Goal: Task Accomplishment & Management: Manage account settings

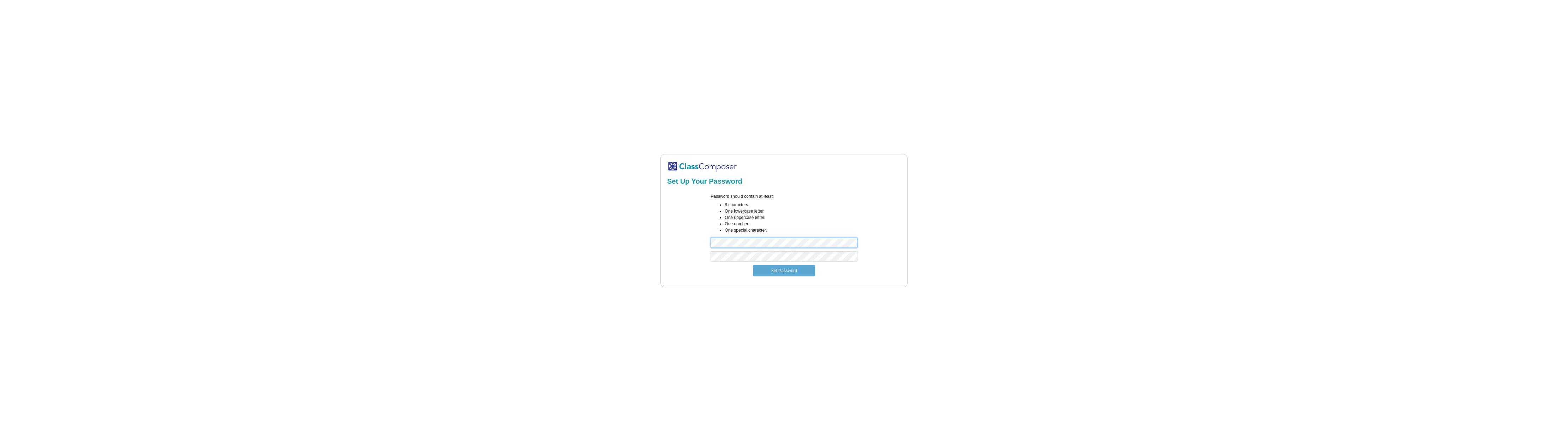
click at [685, 243] on div "Password should contain at least: 8 characters. One lowercase letter. One upper…" at bounding box center [784, 222] width 236 height 58
click at [777, 274] on button "Set Password" at bounding box center [784, 271] width 63 height 12
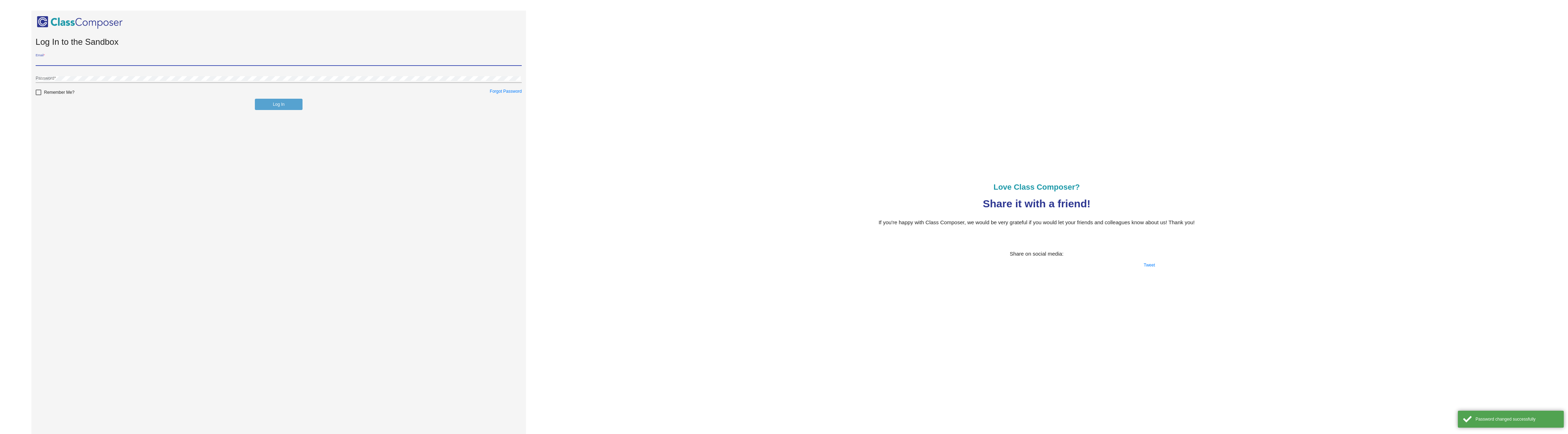
click at [45, 59] on input "Email *" at bounding box center [278, 62] width 486 height 5
type input "[EMAIL_ADDRESS][DOMAIN_NAME]"
click at [279, 104] on button "Log In" at bounding box center [279, 104] width 48 height 12
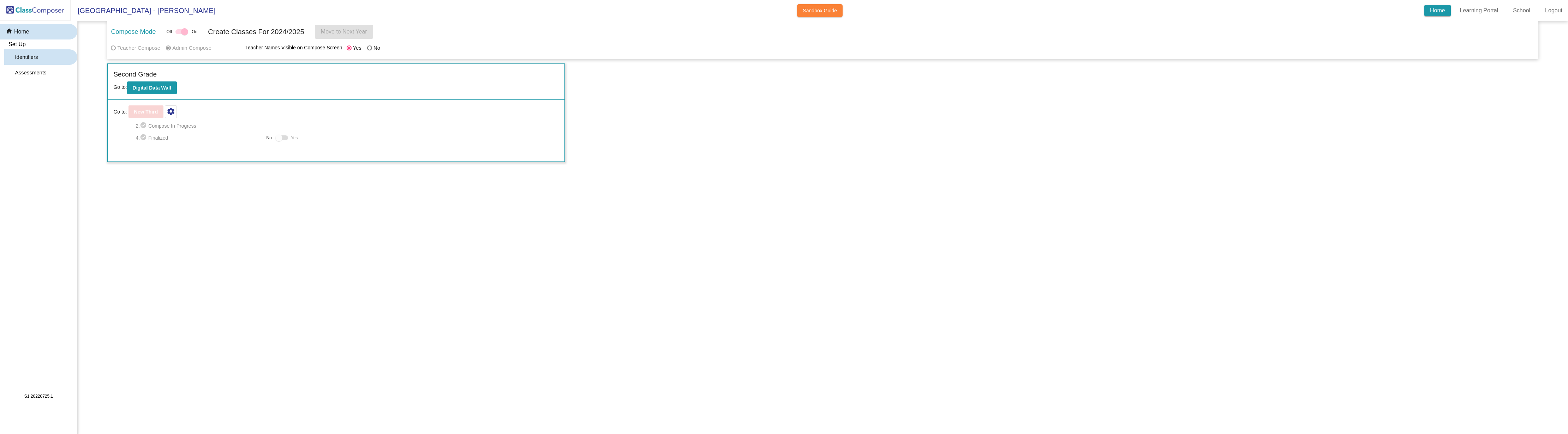
click at [27, 53] on p "Identifiers" at bounding box center [26, 57] width 23 height 8
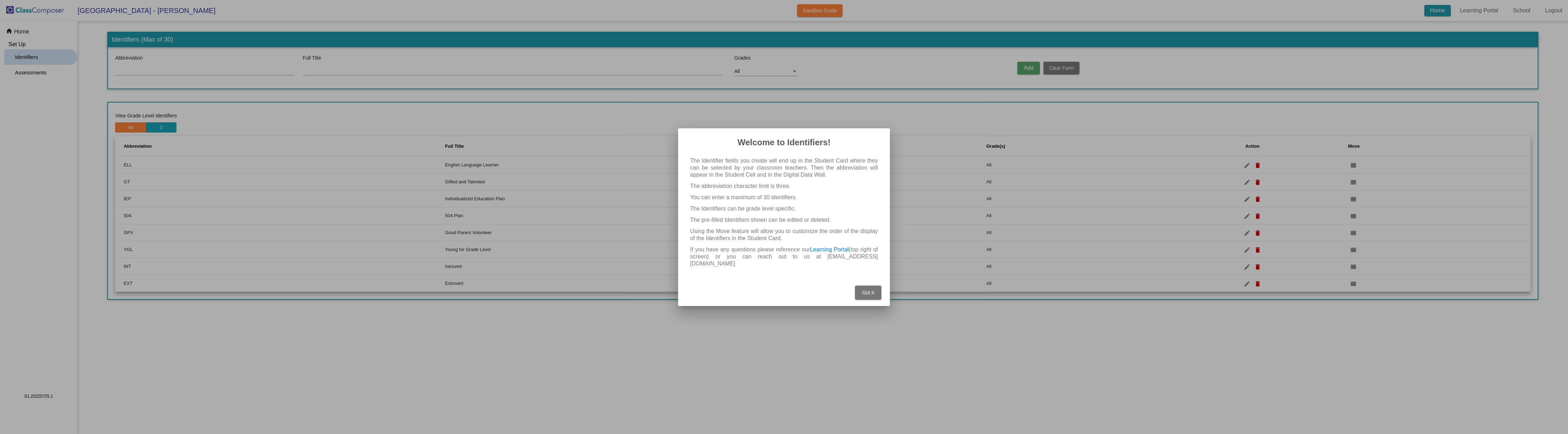
click at [862, 286] on button "Got It" at bounding box center [868, 293] width 26 height 14
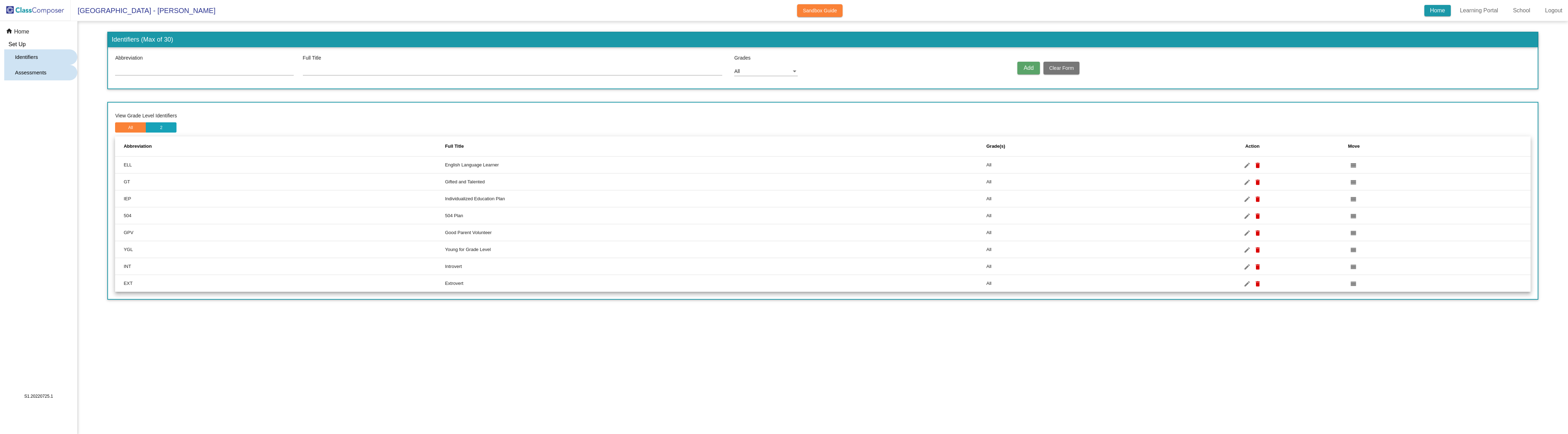
click at [20, 75] on p "Assessments" at bounding box center [30, 72] width 31 height 8
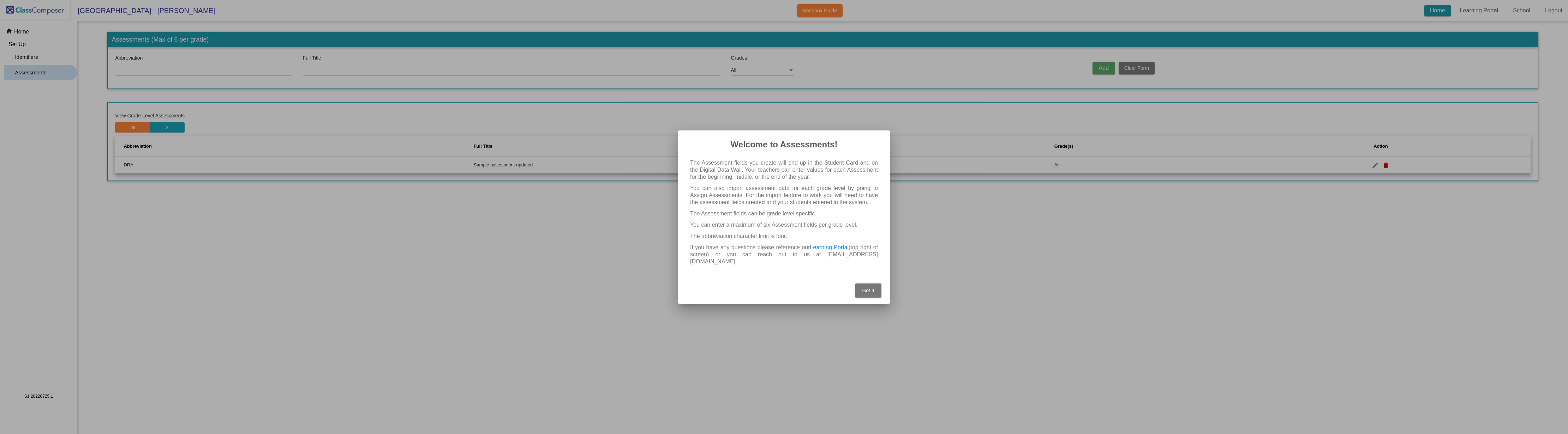
click at [866, 288] on span "Got It" at bounding box center [868, 290] width 12 height 6
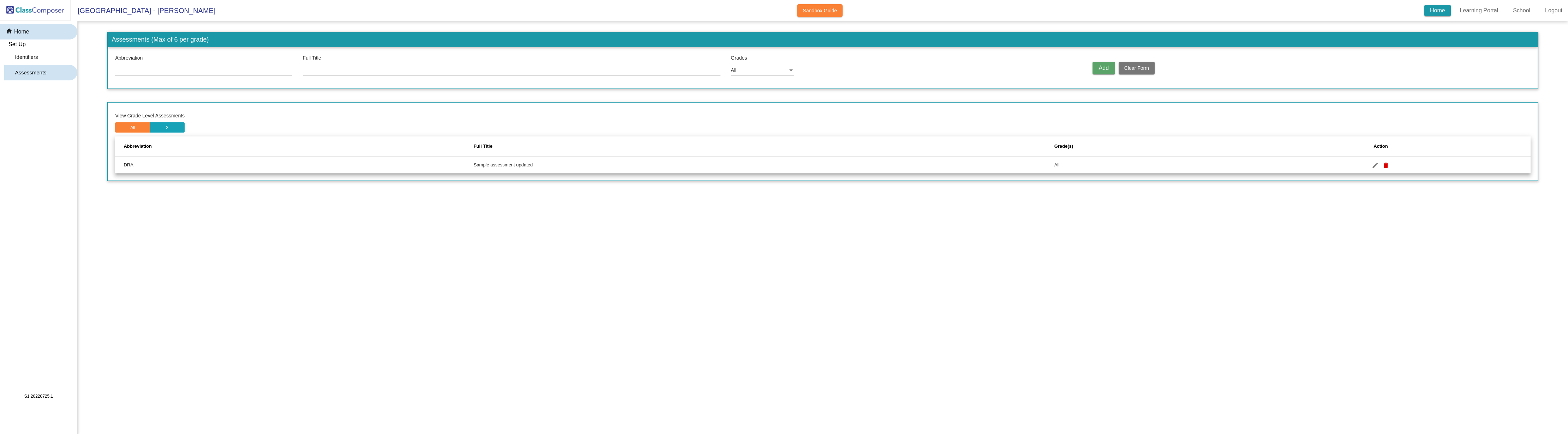
click at [12, 30] on mat-icon "home" at bounding box center [10, 31] width 8 height 8
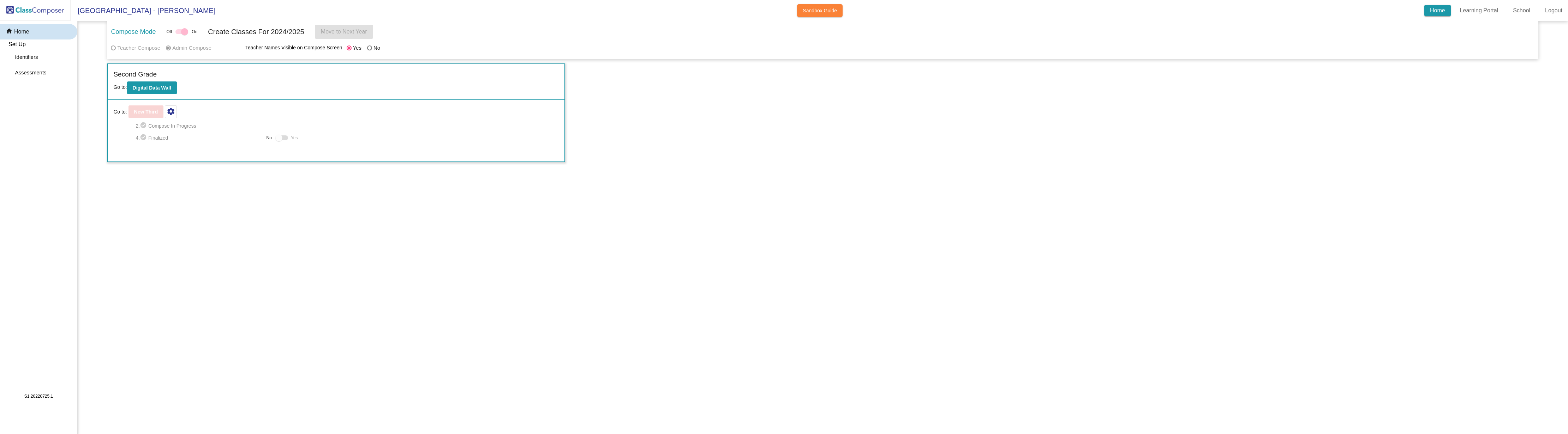
click at [177, 30] on div "Off On" at bounding box center [183, 31] width 31 height 8
click at [181, 31] on div at bounding box center [181, 32] width 12 height 5
drag, startPoint x: 187, startPoint y: 32, endPoint x: 182, endPoint y: 32, distance: 5.0
click at [182, 32] on div at bounding box center [181, 32] width 12 height 5
click at [18, 45] on span "Set Up" at bounding box center [16, 44] width 17 height 6
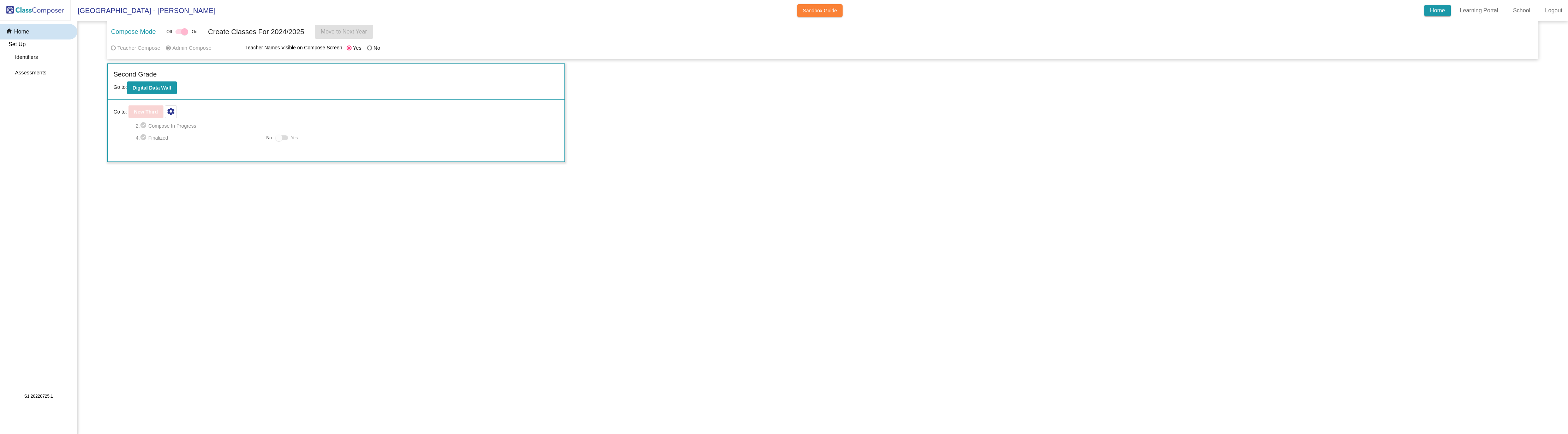
click at [32, 27] on div "home Home" at bounding box center [39, 31] width 77 height 16
click at [1522, 9] on link "School" at bounding box center [1522, 11] width 29 height 12
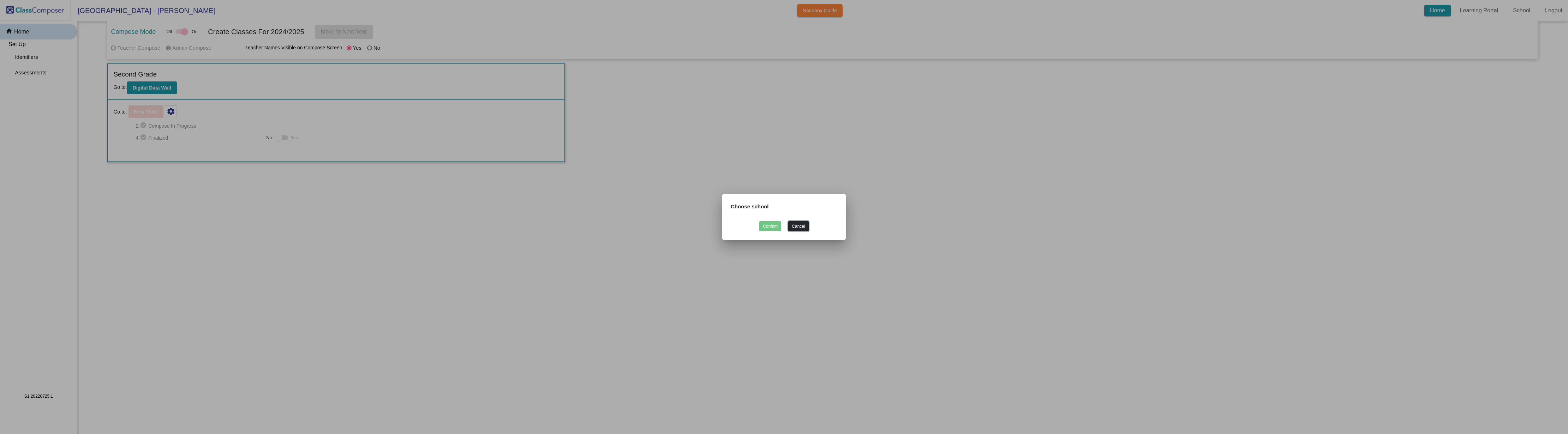
click at [800, 229] on button "Cancel" at bounding box center [798, 226] width 20 height 10
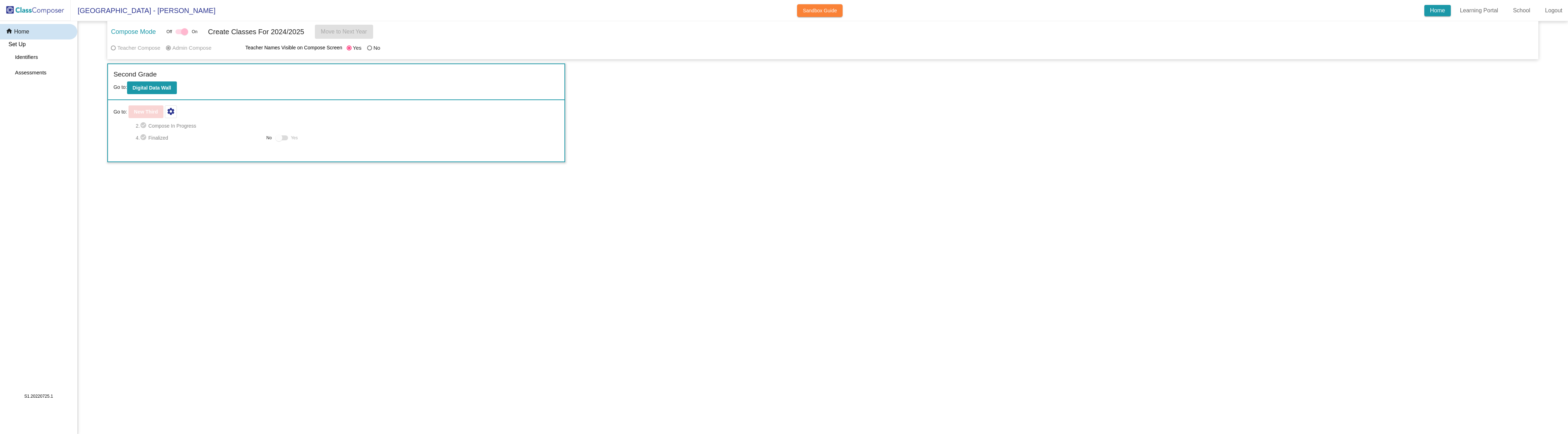
click at [139, 13] on span "[GEOGRAPHIC_DATA] - [PERSON_NAME]" at bounding box center [143, 11] width 145 height 12
click at [137, 13] on span "[GEOGRAPHIC_DATA] - [PERSON_NAME]" at bounding box center [143, 11] width 145 height 12
click at [136, 12] on span "[GEOGRAPHIC_DATA] - [PERSON_NAME]" at bounding box center [143, 11] width 145 height 12
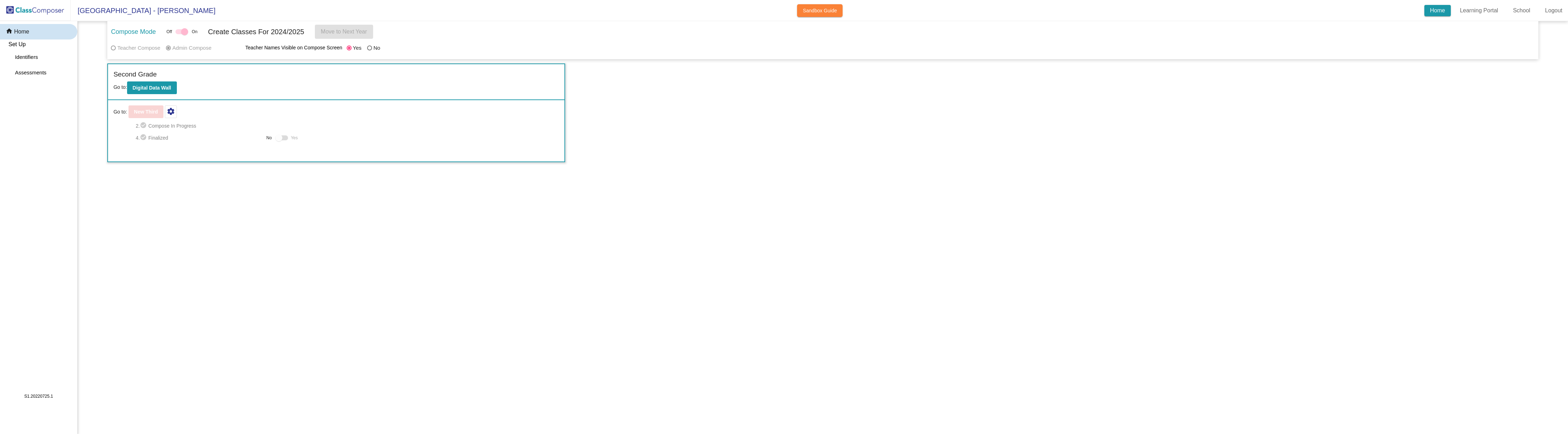
click at [19, 32] on p "Home" at bounding box center [21, 31] width 15 height 8
click at [18, 8] on img at bounding box center [35, 10] width 71 height 21
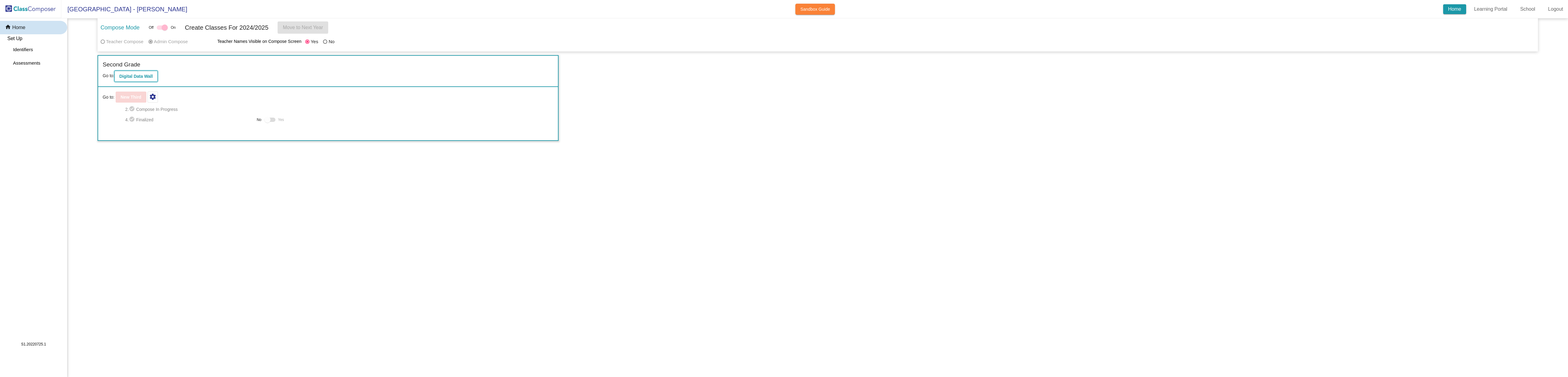
click at [145, 76] on b "Digital Data Wall" at bounding box center [136, 76] width 34 height 5
